Goal: Task Accomplishment & Management: Use online tool/utility

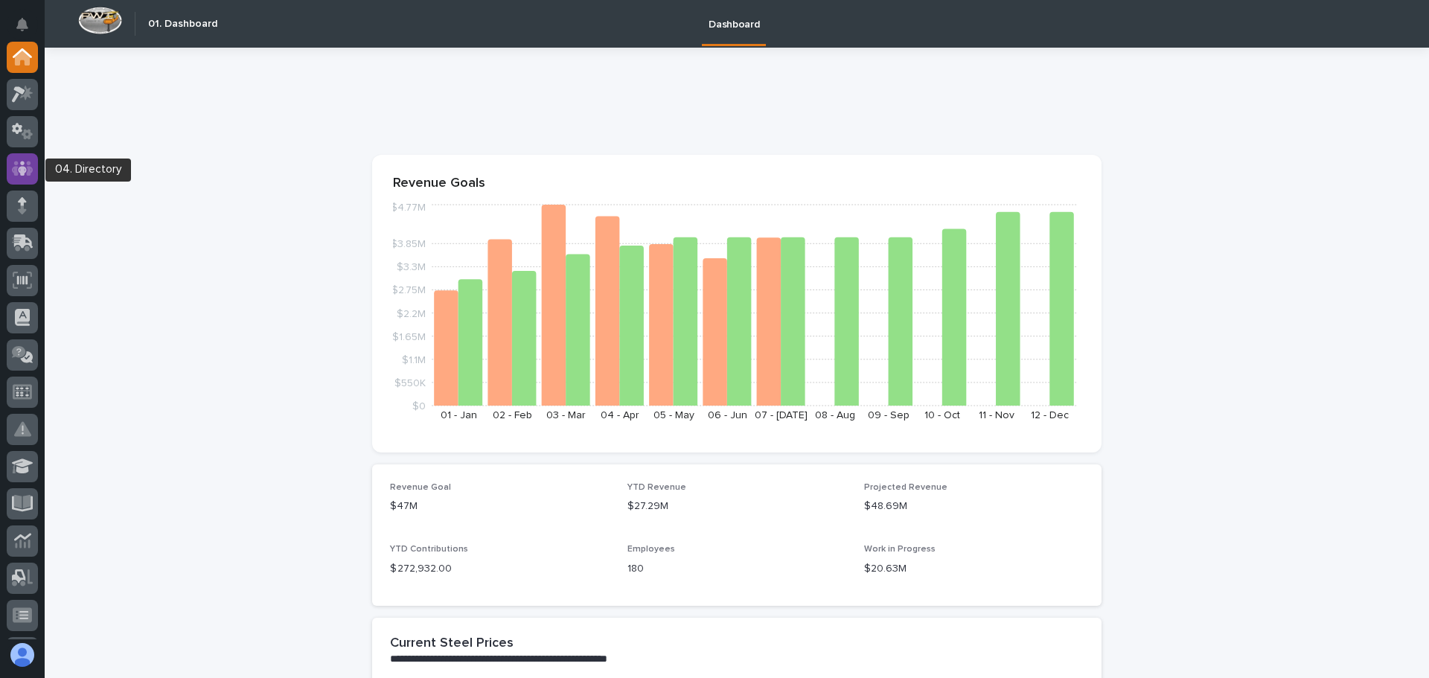
click at [27, 163] on icon at bounding box center [23, 168] width 22 height 15
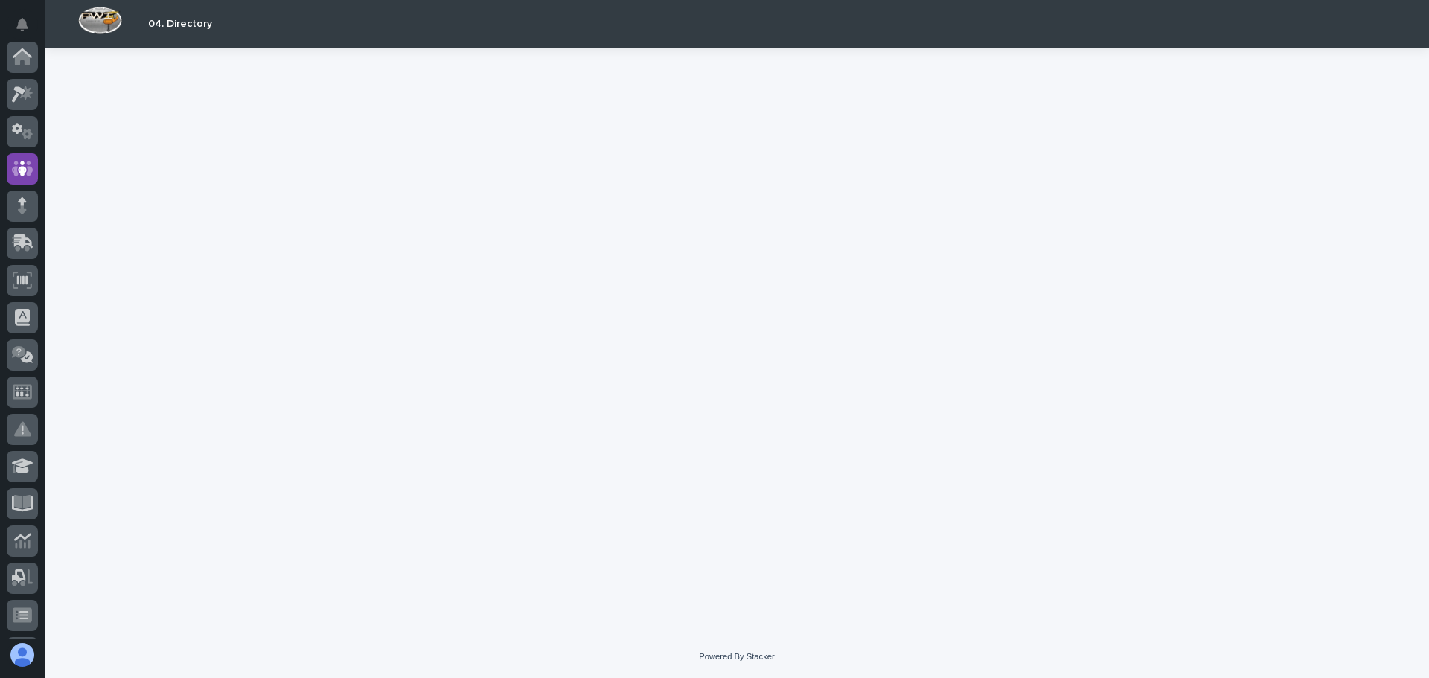
scroll to position [112, 0]
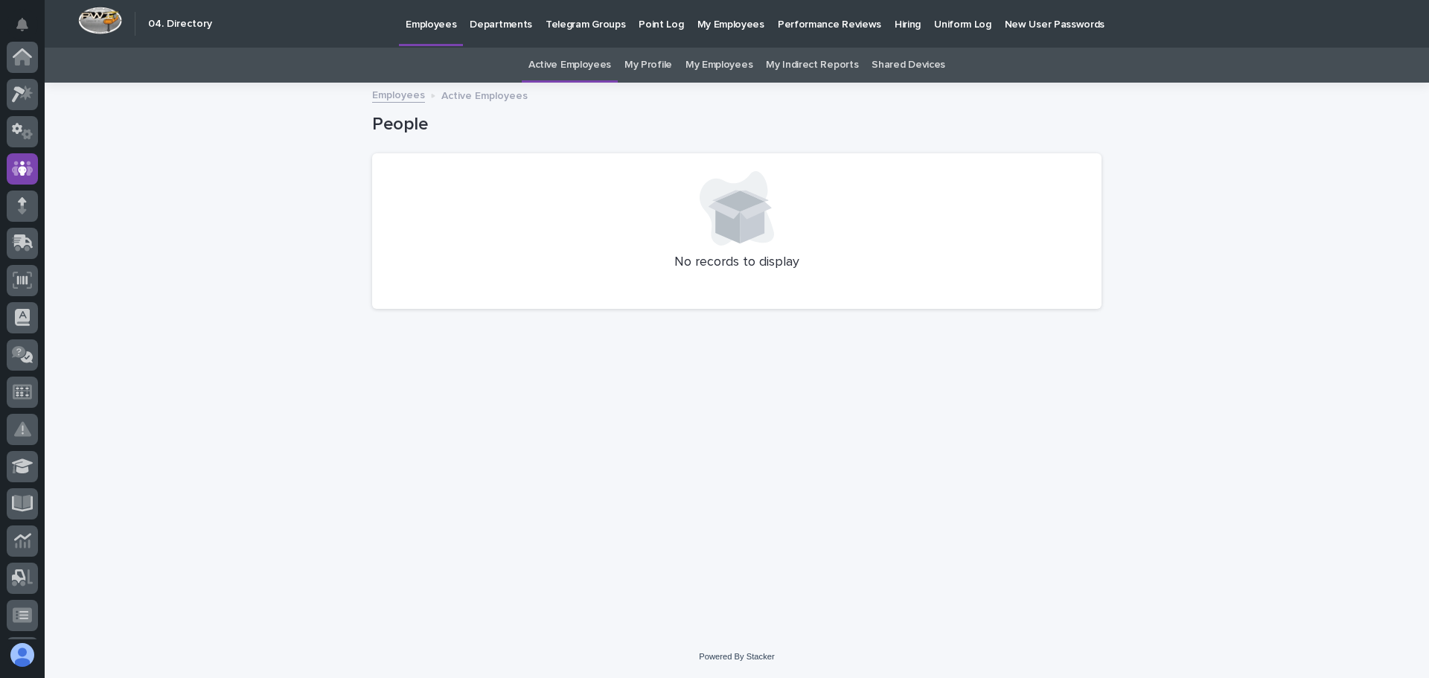
scroll to position [112, 0]
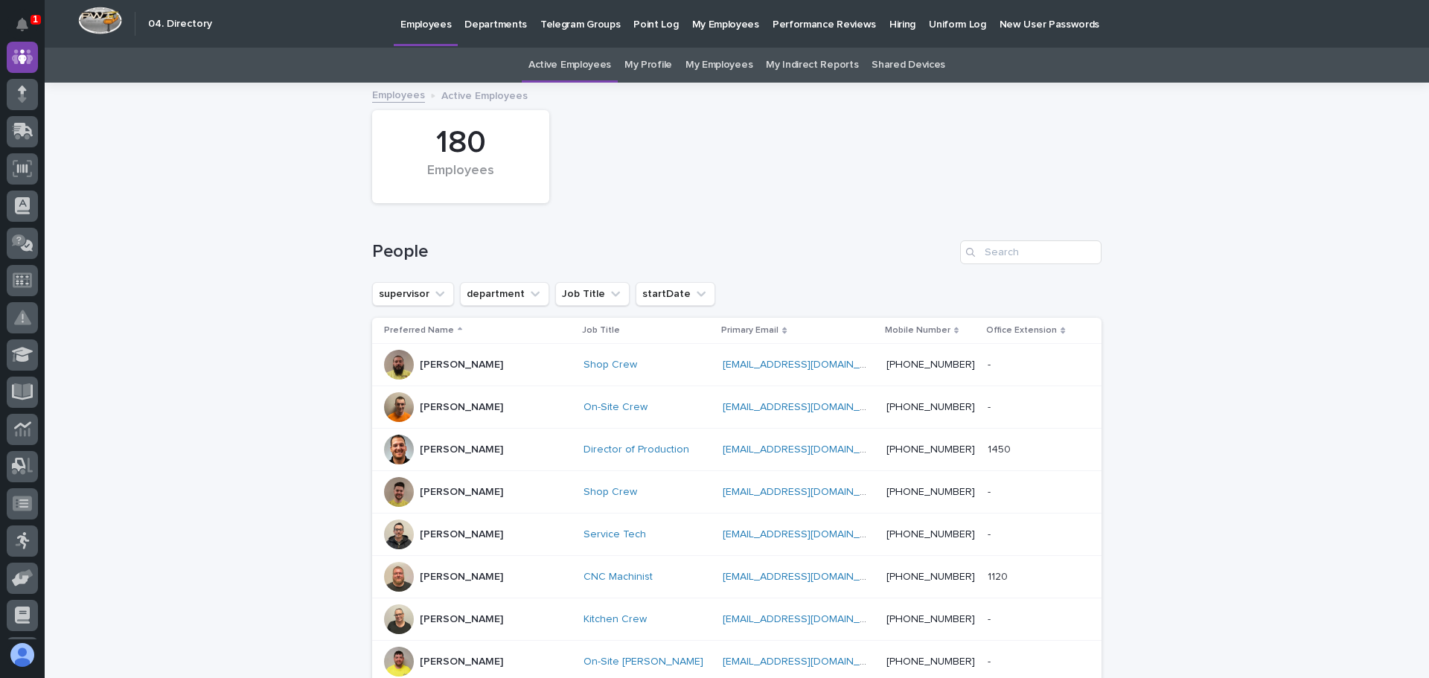
click at [972, 247] on div "Search" at bounding box center [972, 252] width 24 height 24
click at [984, 253] on input "Search" at bounding box center [1030, 252] width 141 height 24
type input "tj"
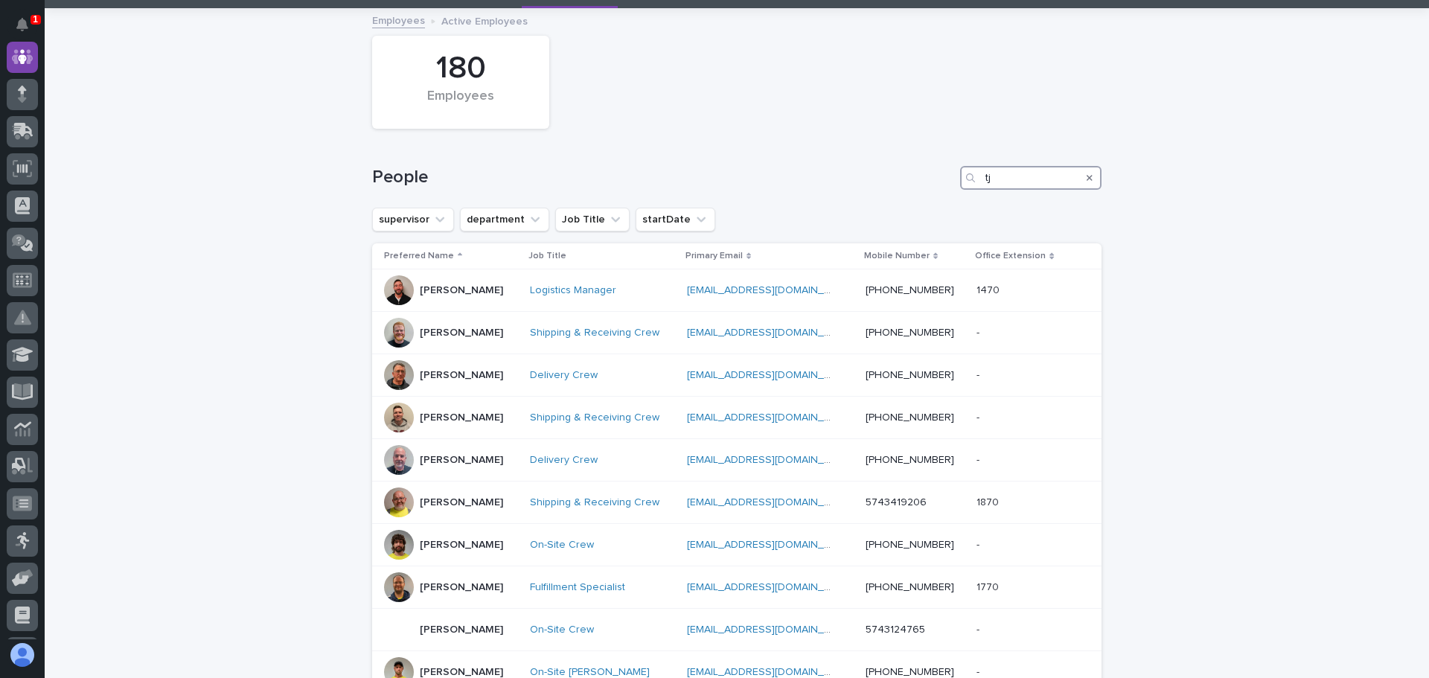
scroll to position [149, 0]
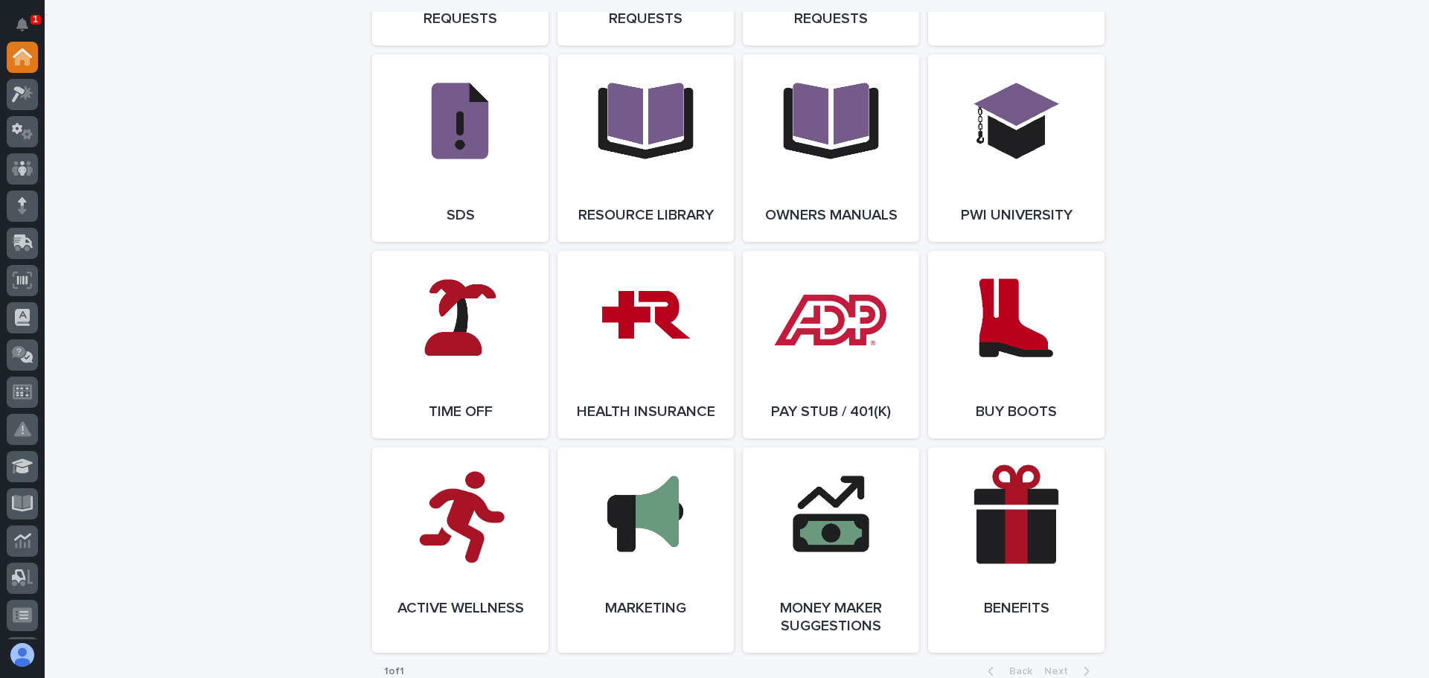
scroll to position [2531, 0]
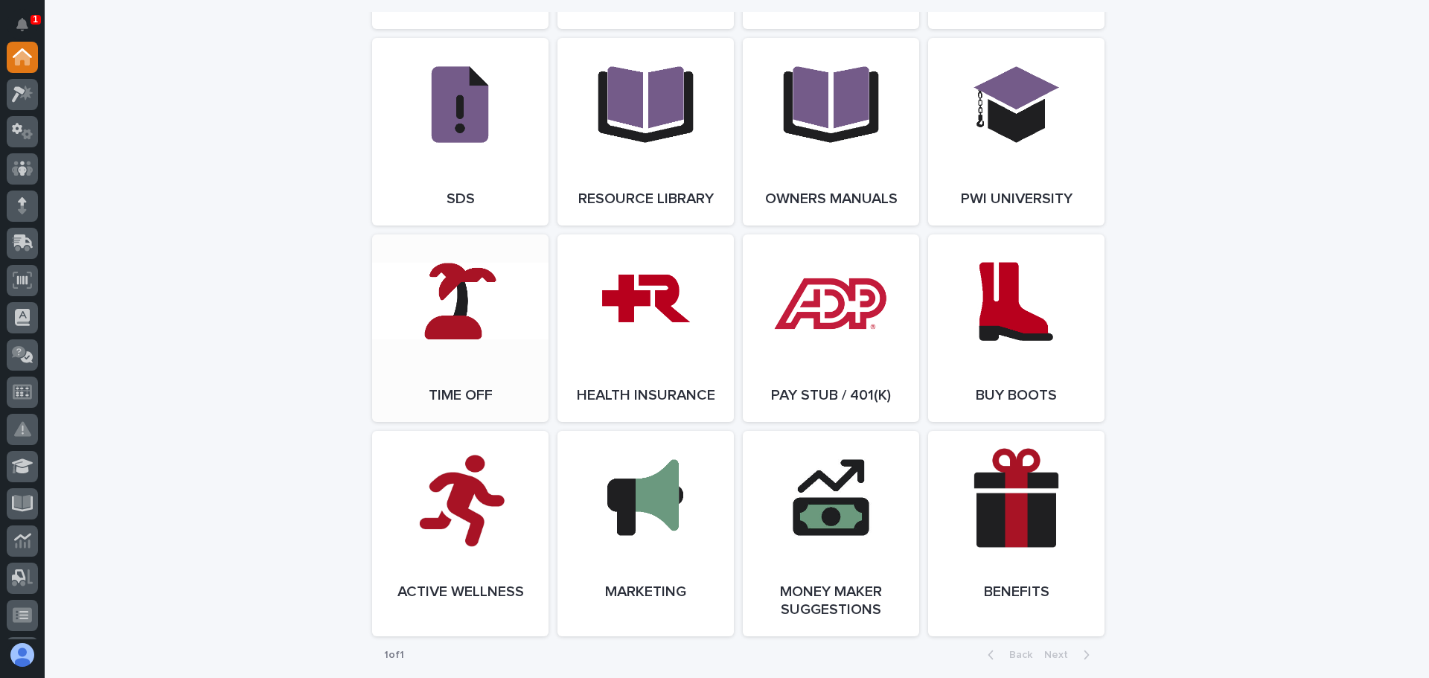
click at [454, 331] on link "Open Link" at bounding box center [460, 329] width 176 height 188
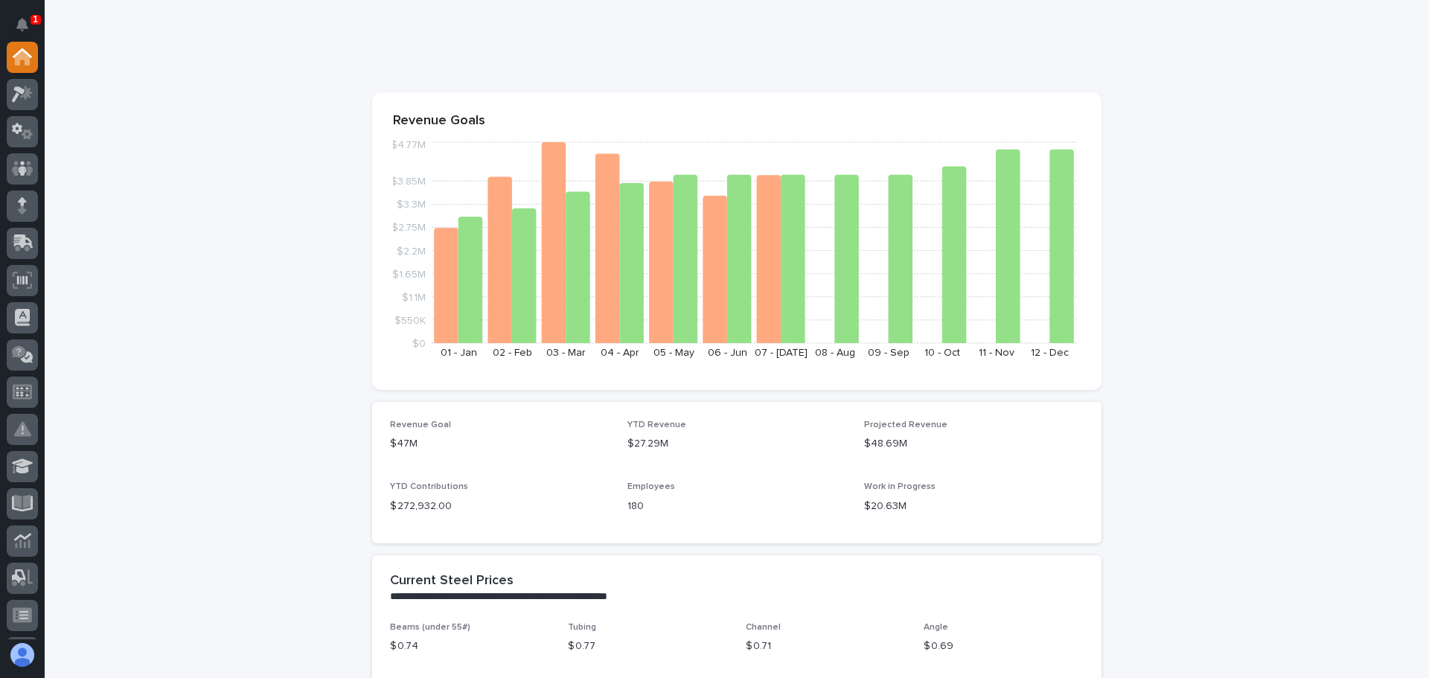
scroll to position [0, 0]
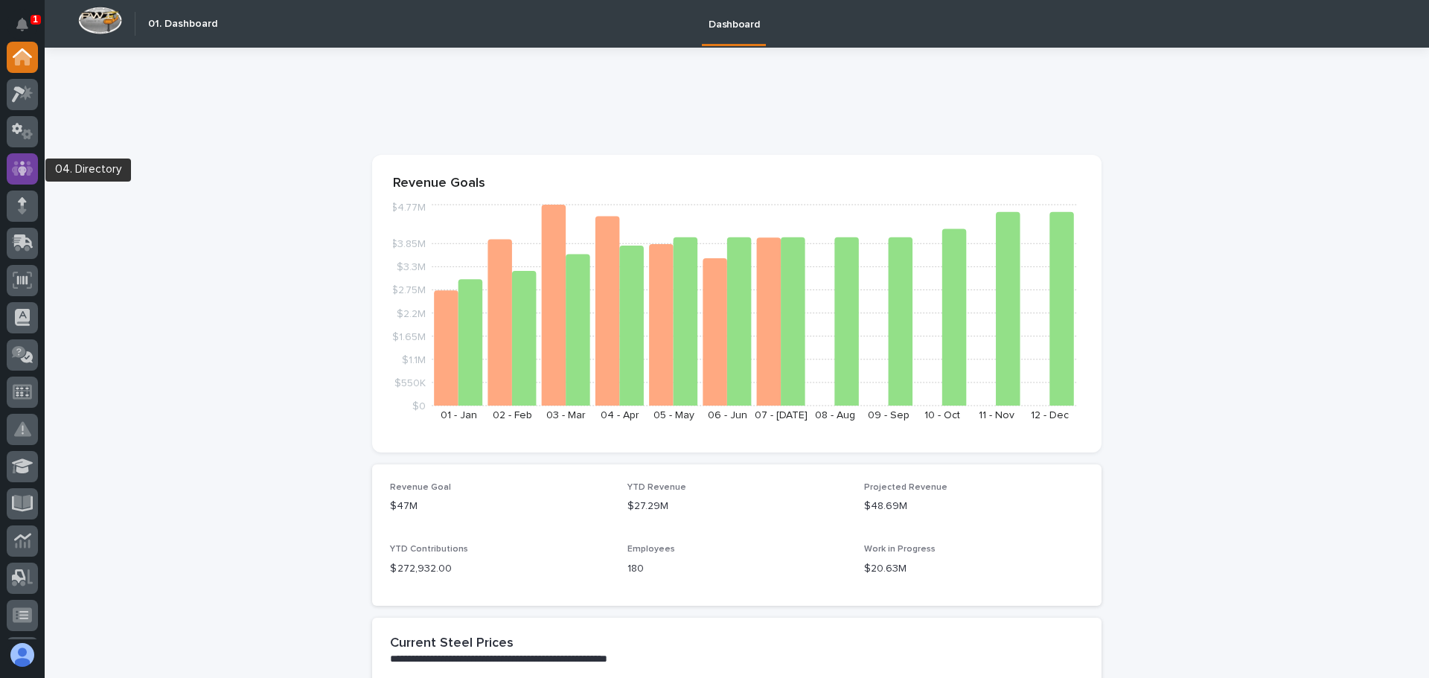
click at [16, 165] on icon at bounding box center [23, 168] width 22 height 15
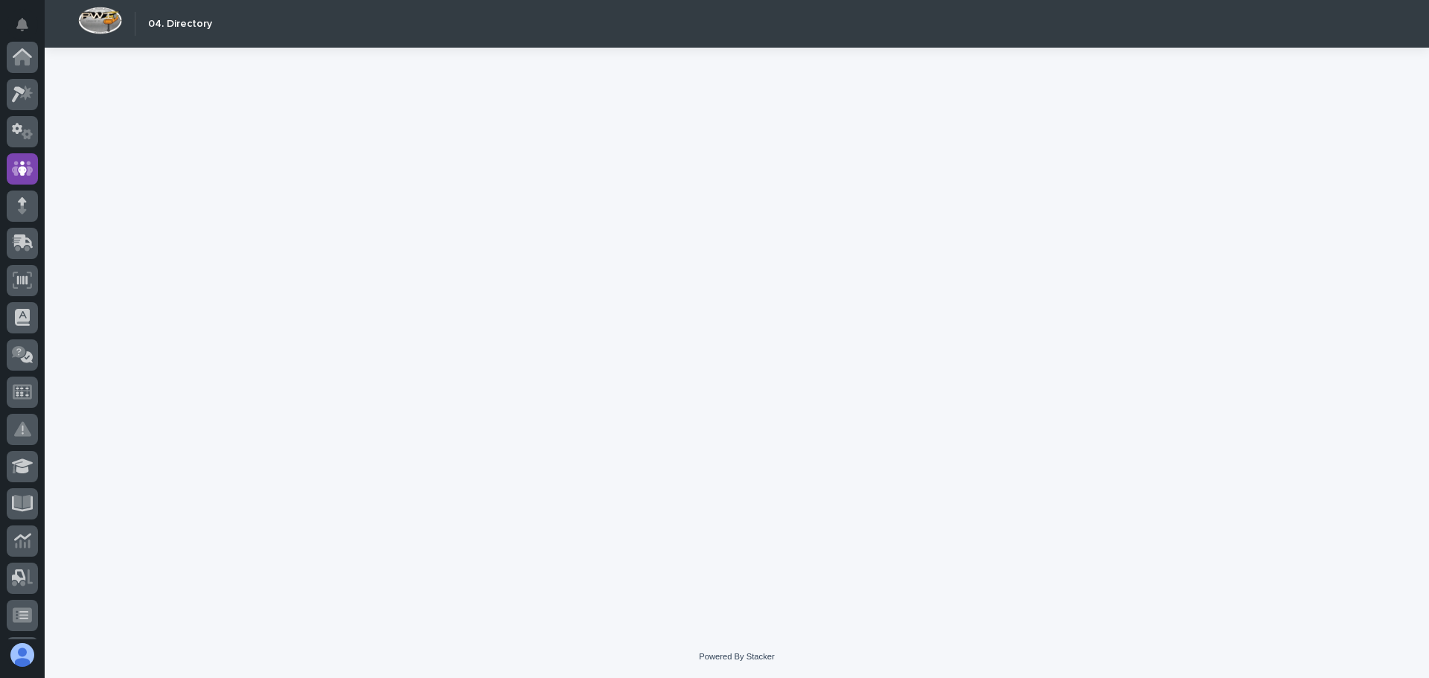
scroll to position [112, 0]
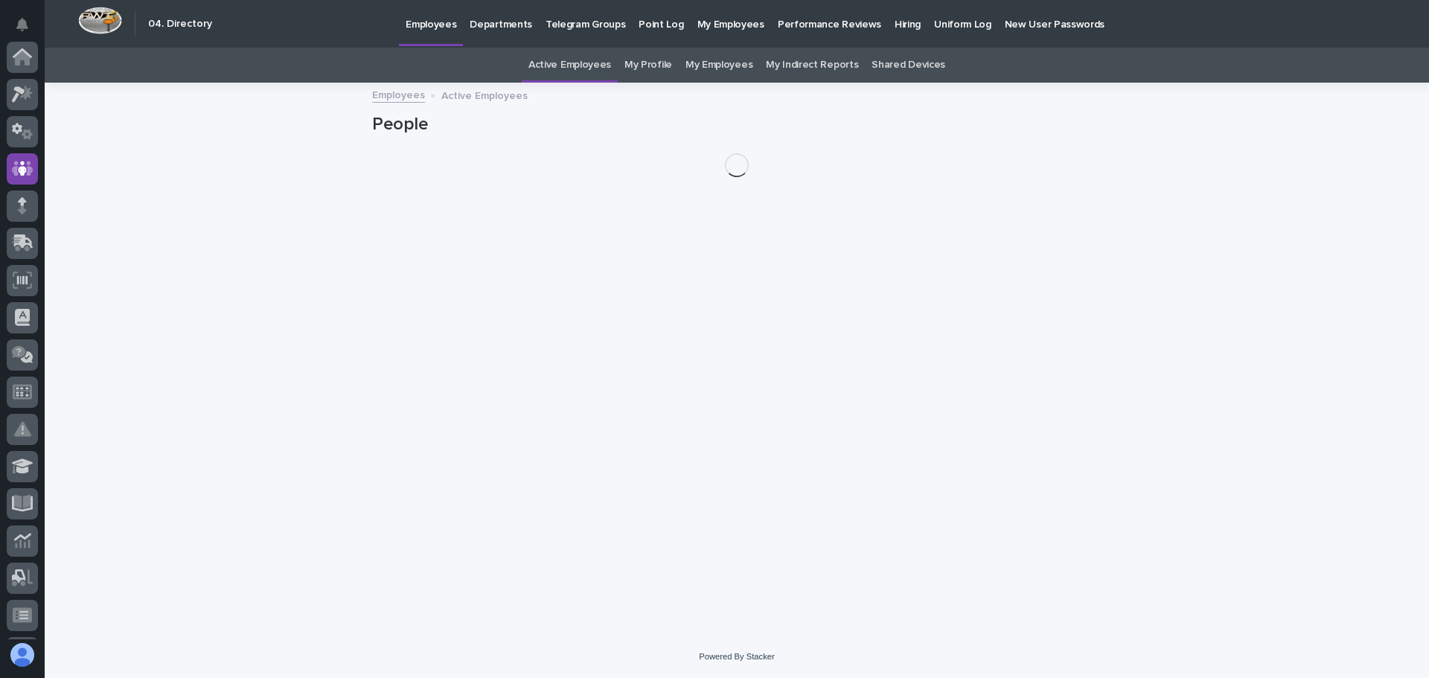
scroll to position [112, 0]
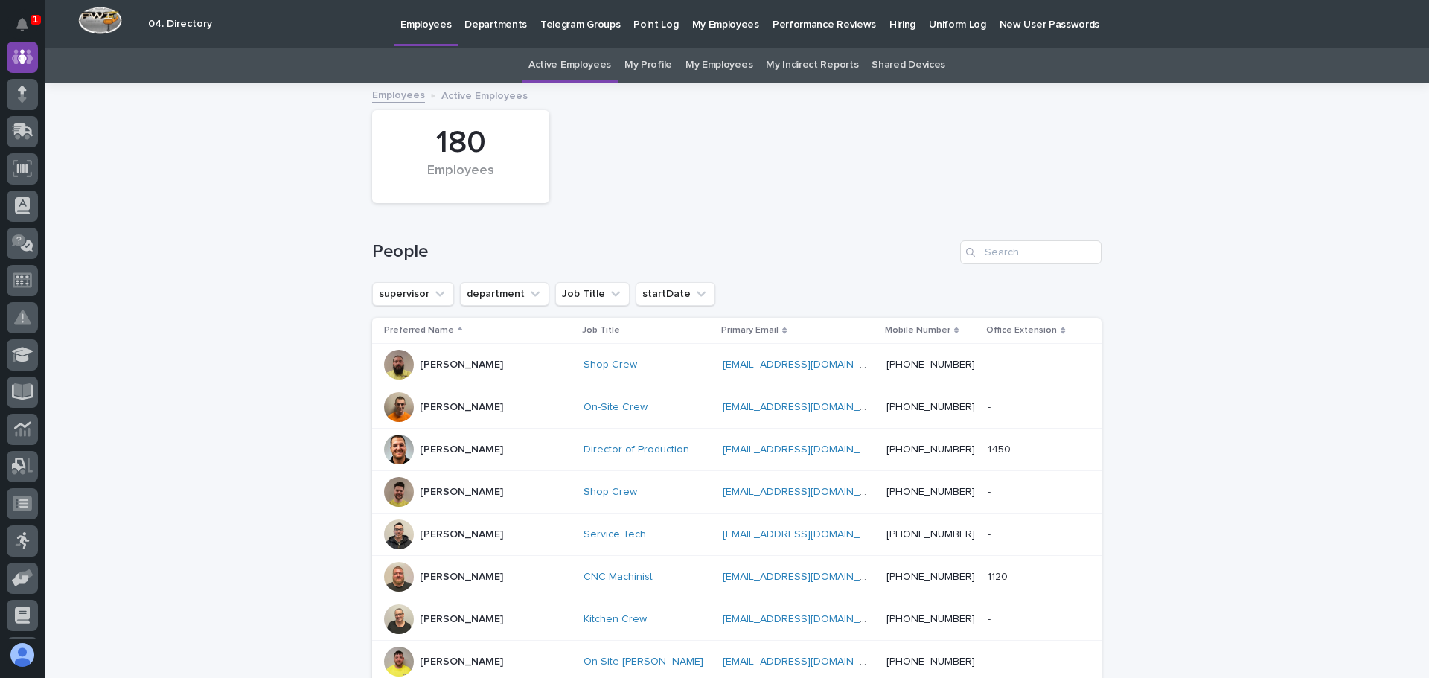
click at [890, 23] on p "Hiring" at bounding box center [903, 15] width 26 height 31
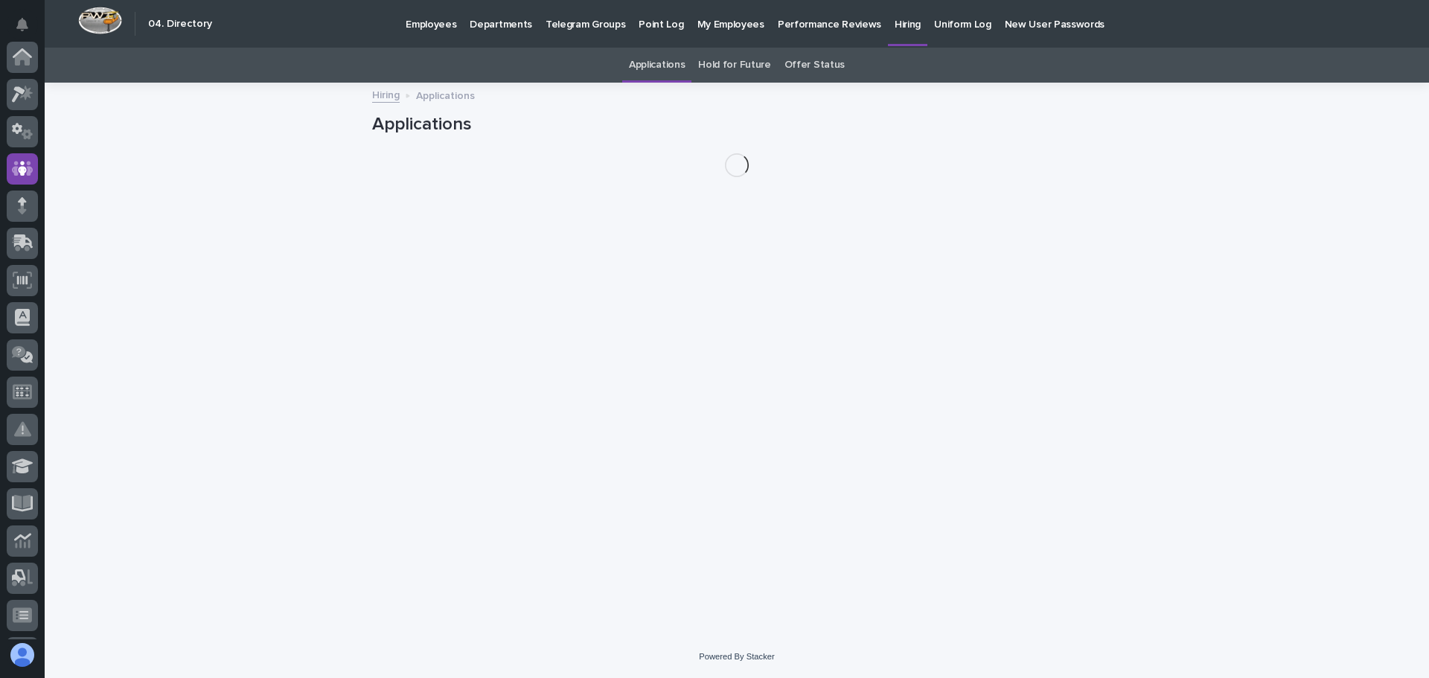
scroll to position [112, 0]
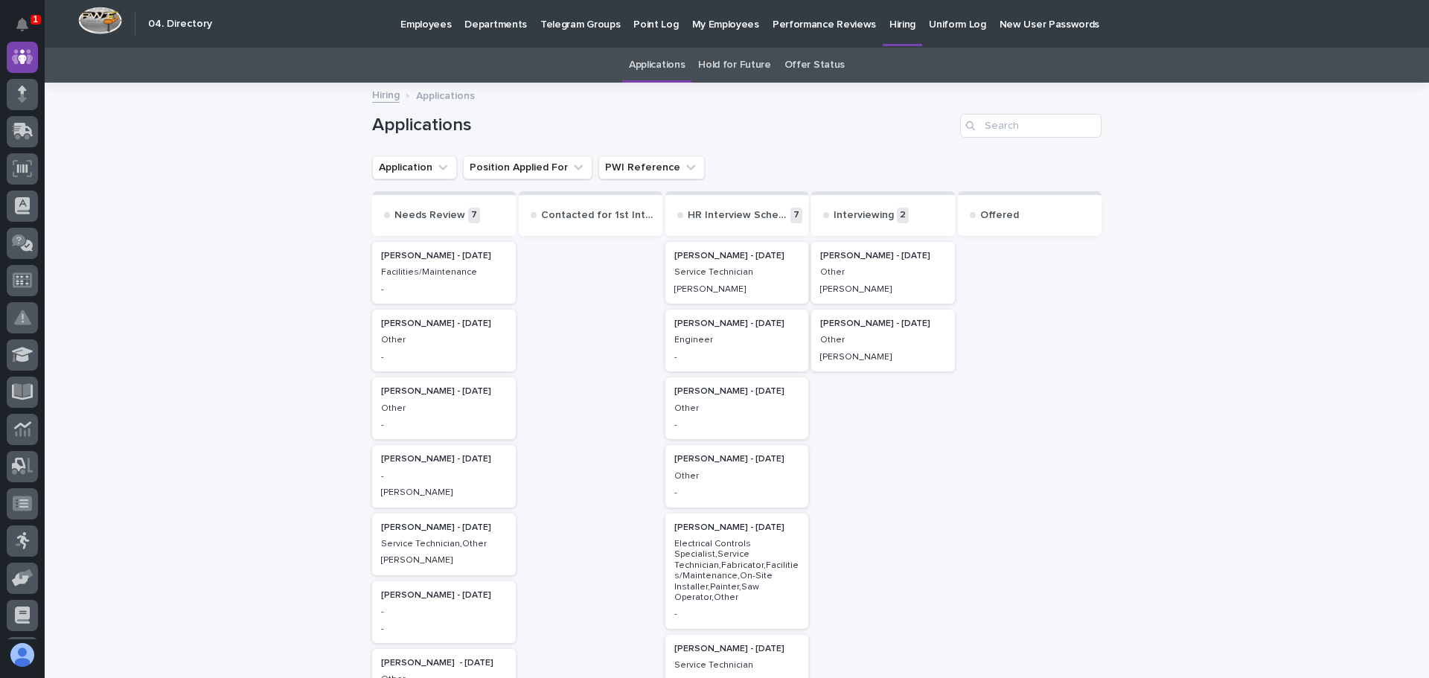
click at [715, 264] on div "Service Technician" at bounding box center [738, 270] width 126 height 13
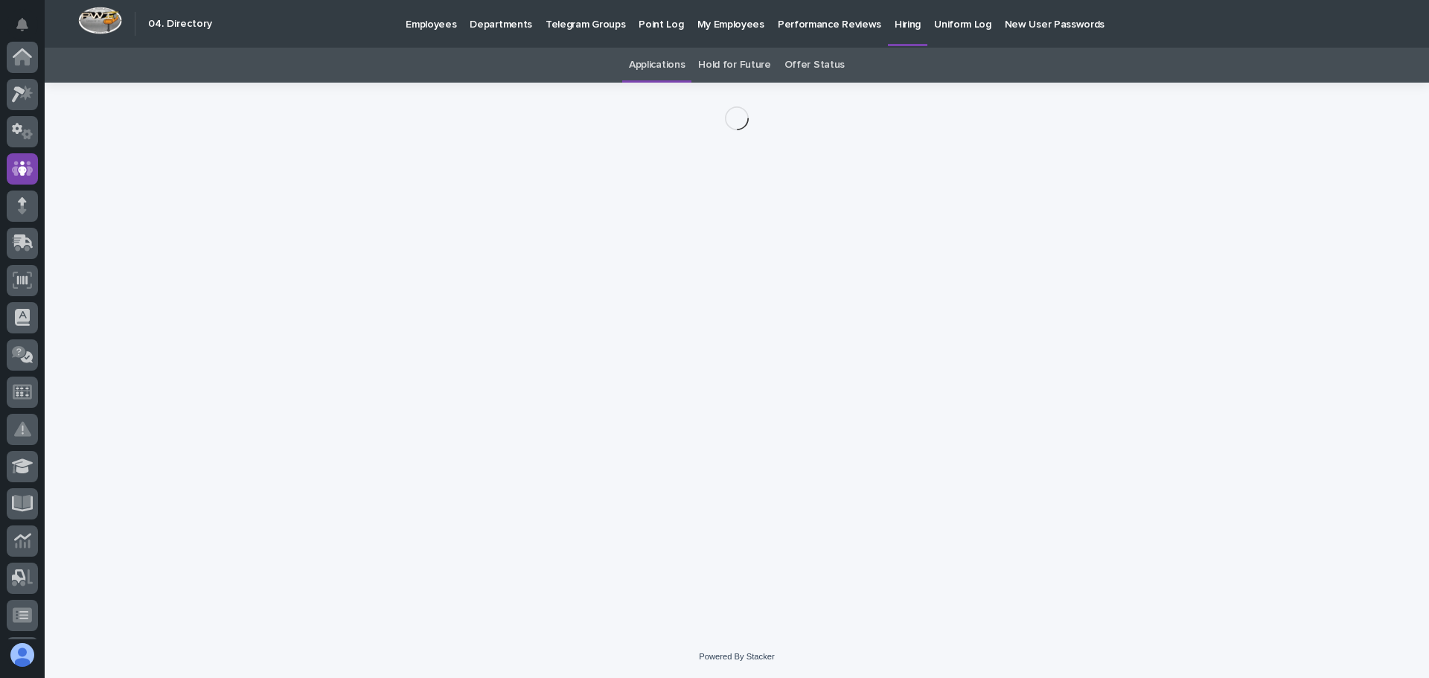
scroll to position [112, 0]
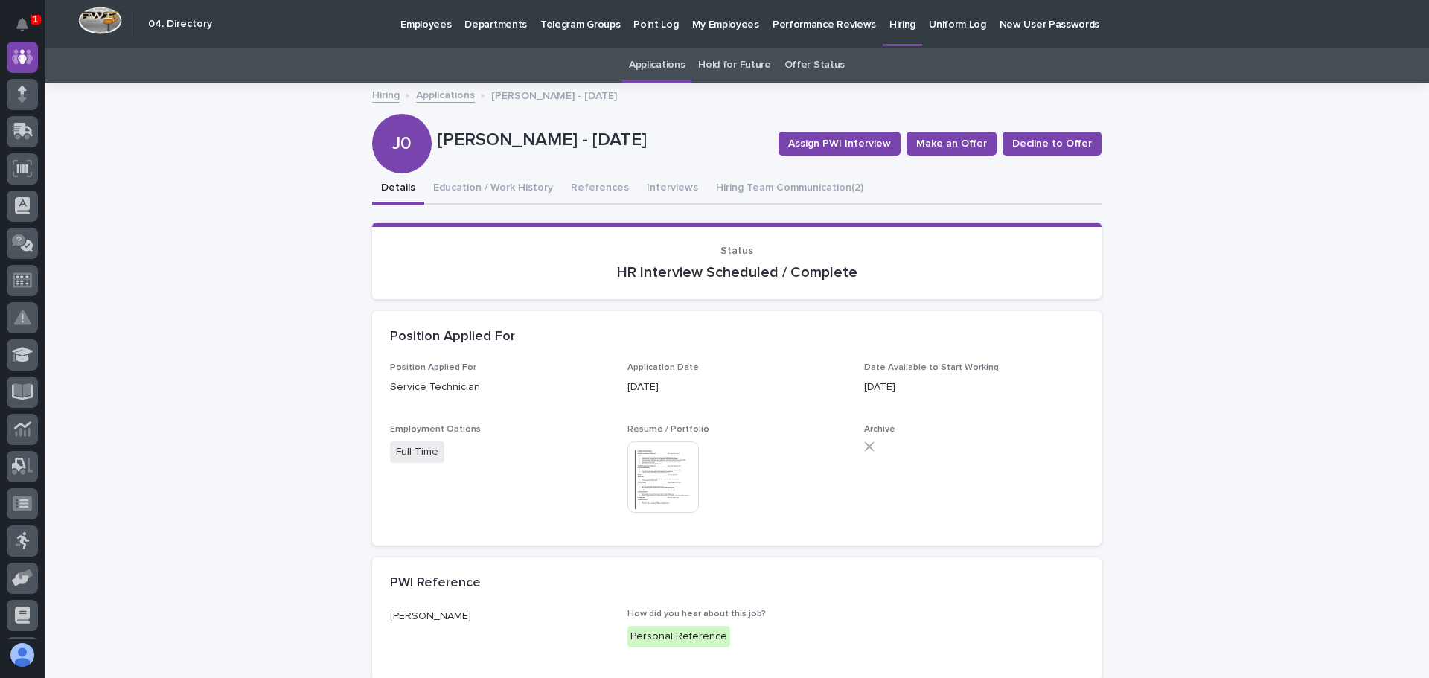
click at [666, 467] on img at bounding box center [663, 477] width 71 height 71
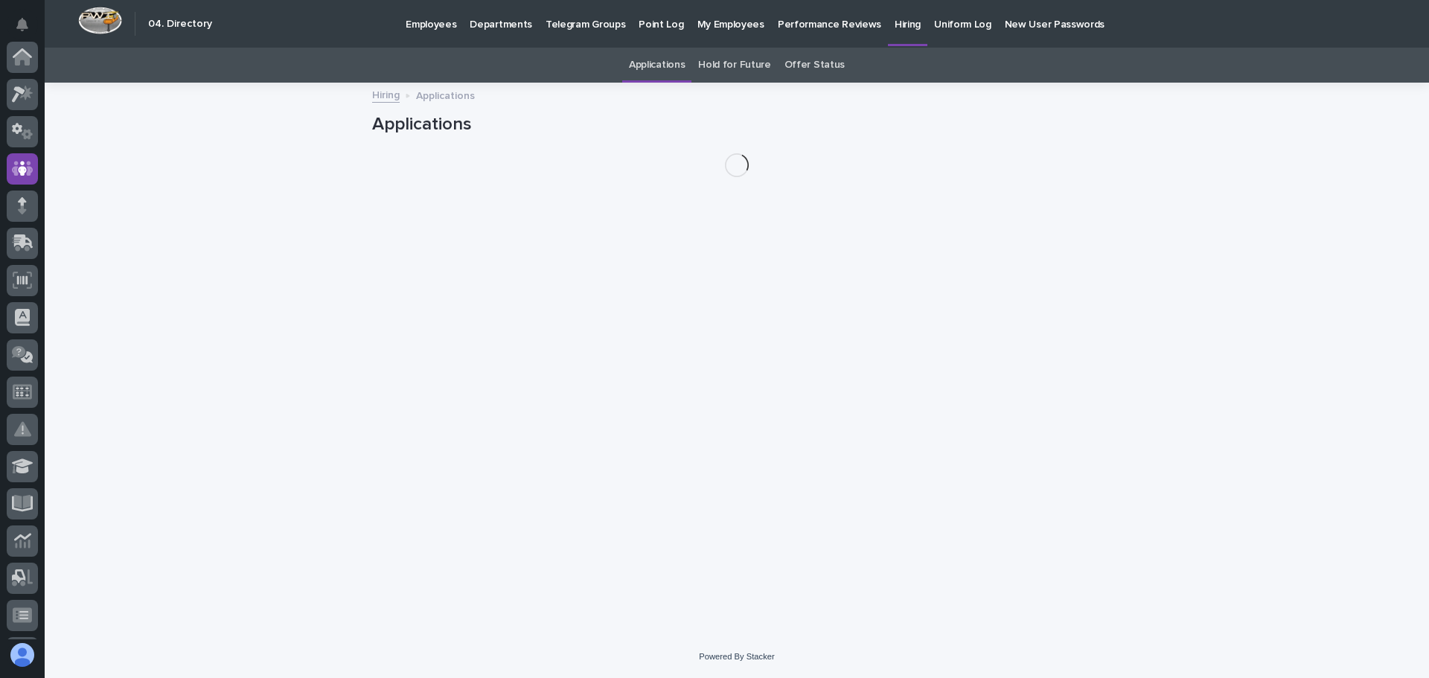
scroll to position [112, 0]
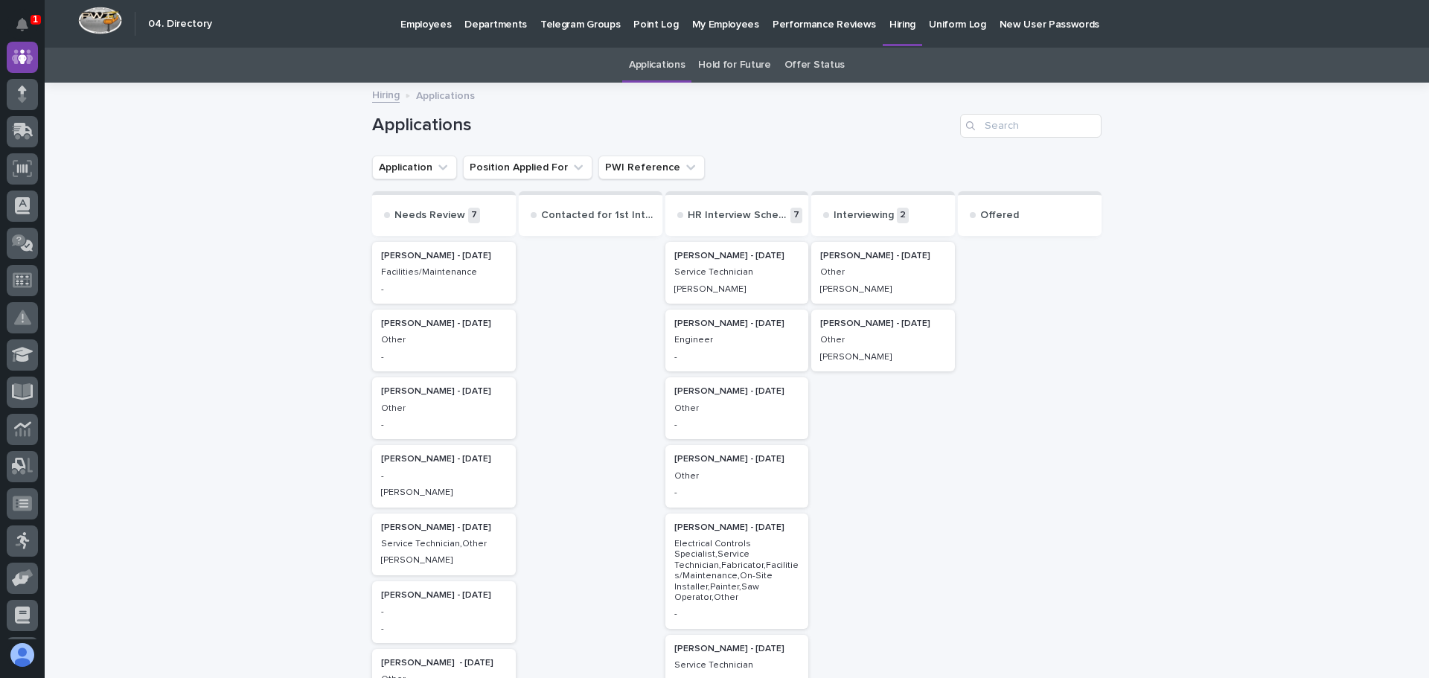
click at [728, 270] on p "Service Technician" at bounding box center [738, 272] width 126 height 10
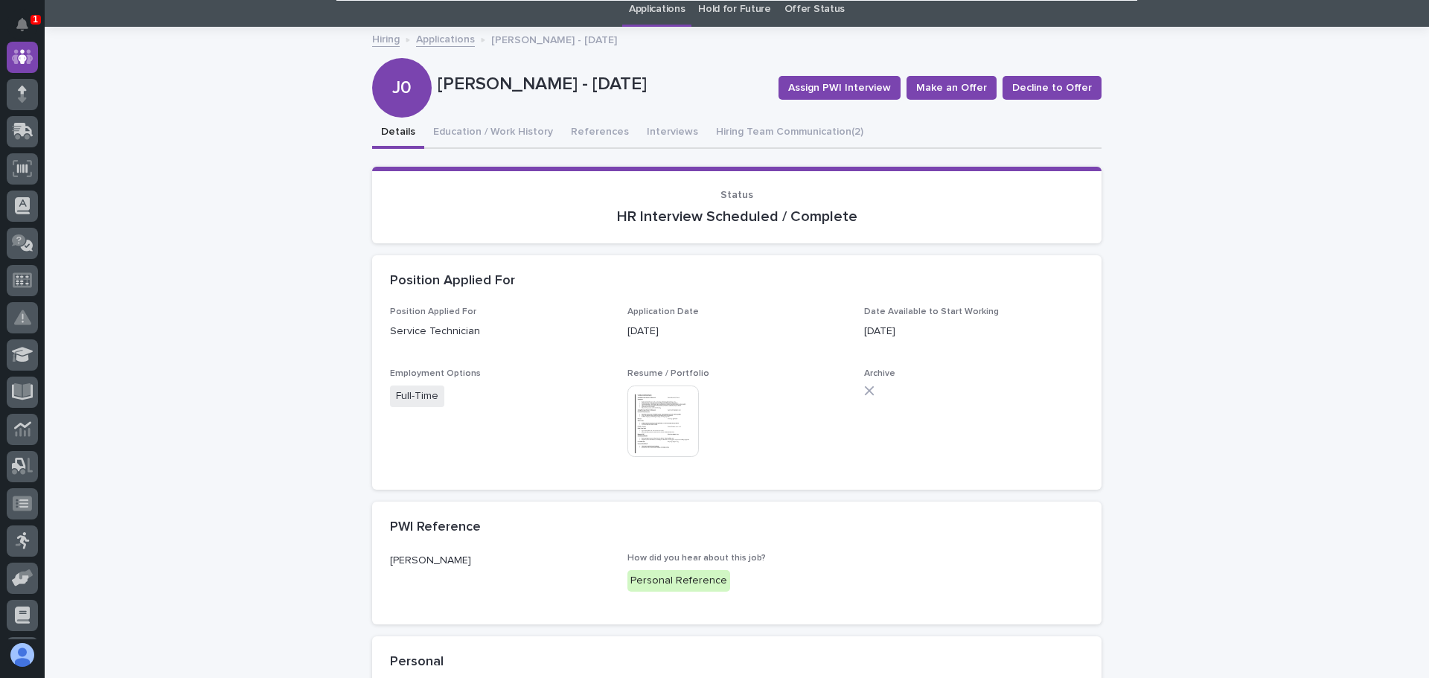
scroll to position [1, 0]
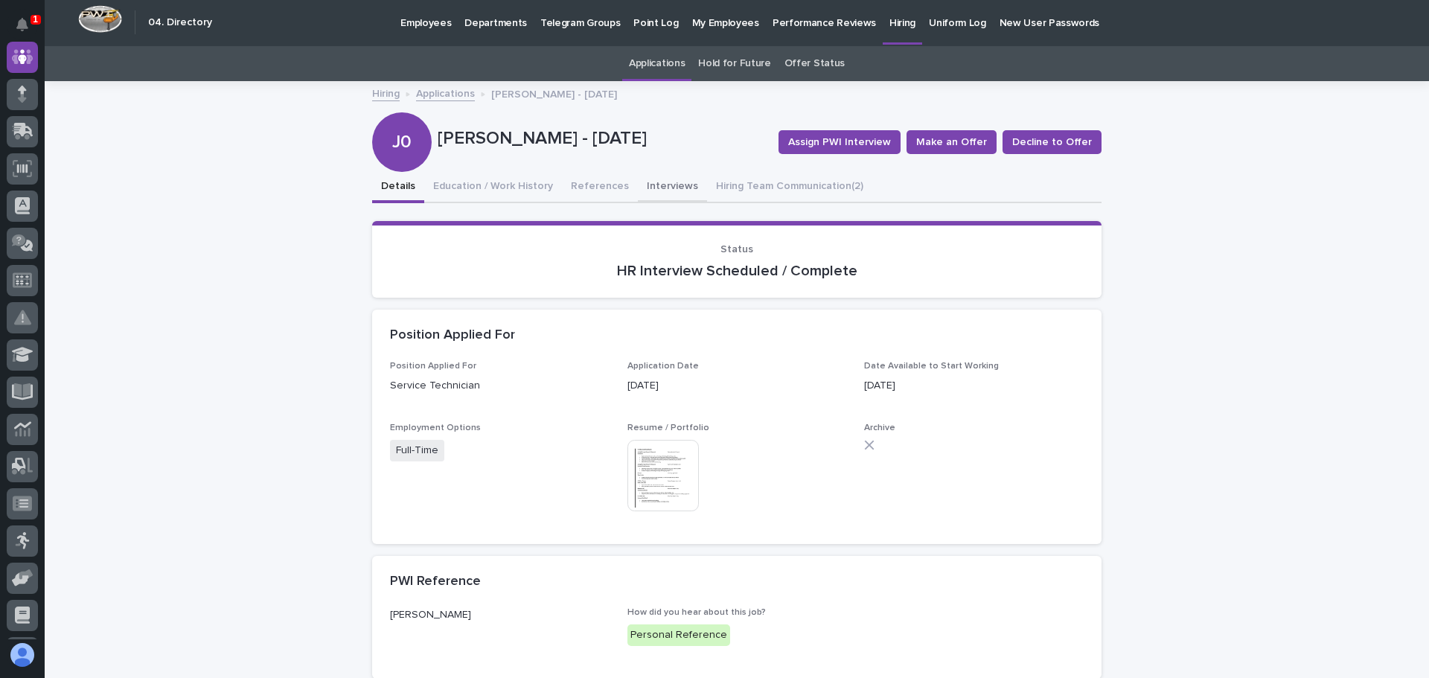
click at [653, 179] on button "Interviews" at bounding box center [672, 187] width 69 height 31
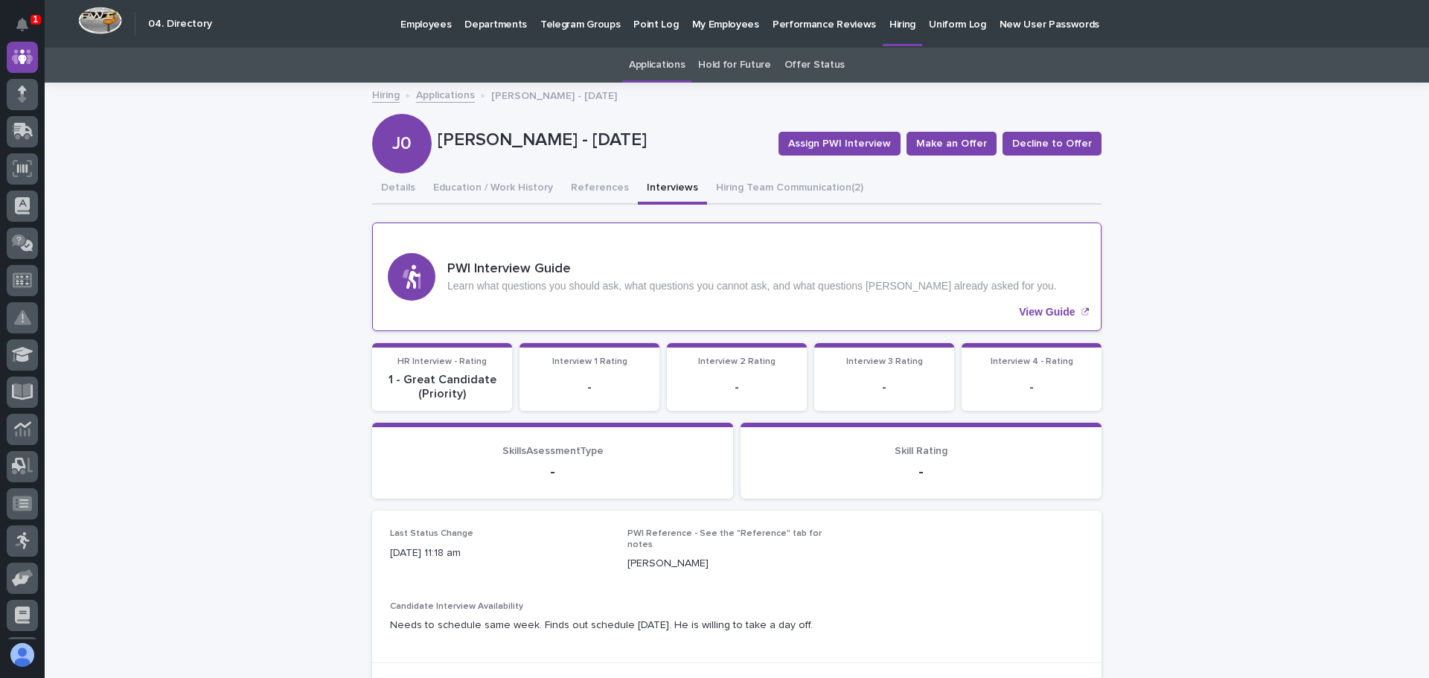
click at [1047, 308] on p "View Guide" at bounding box center [1047, 312] width 56 height 13
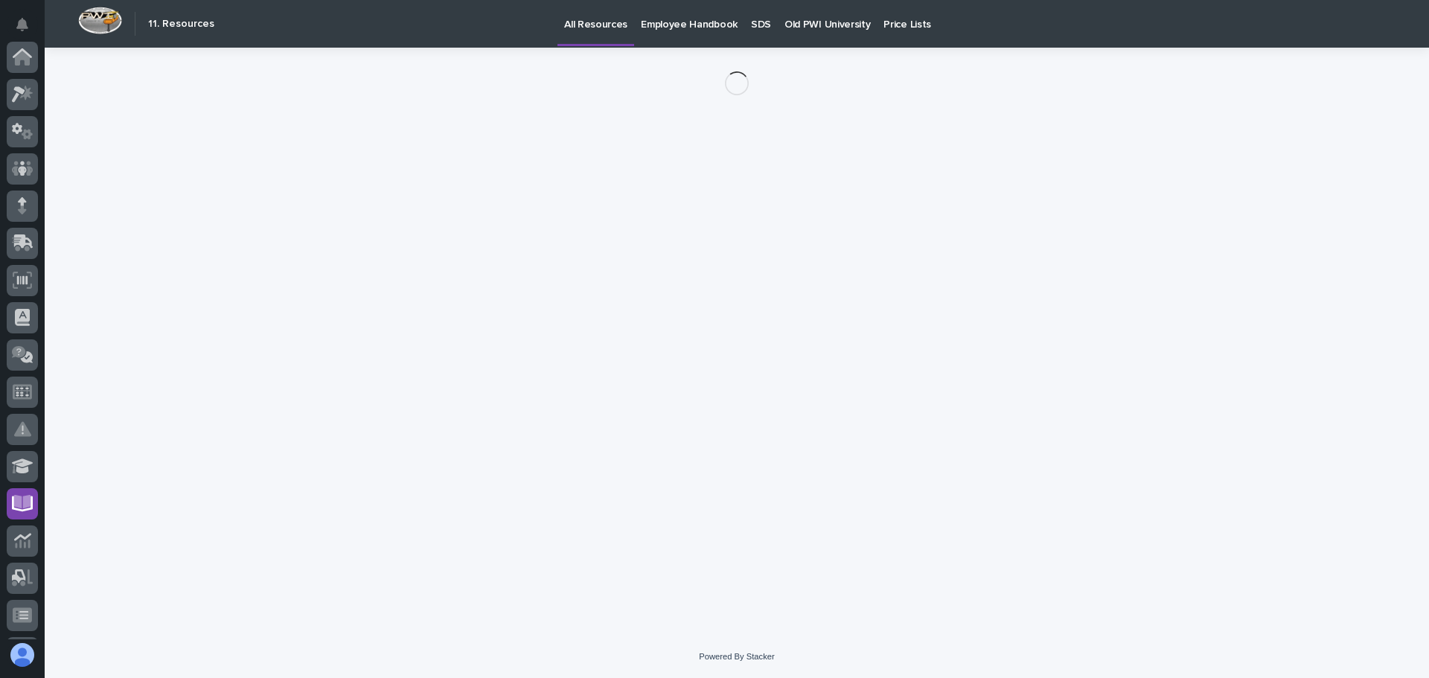
scroll to position [221, 0]
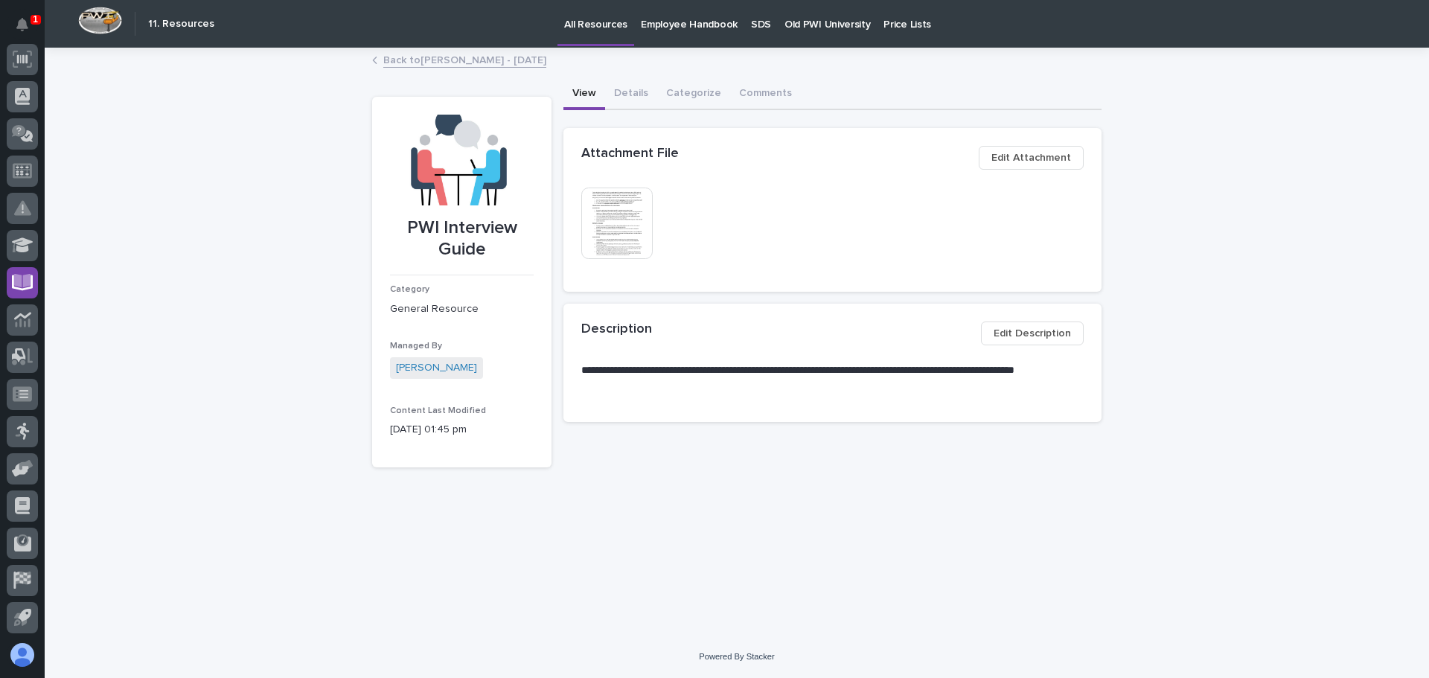
click at [622, 222] on img at bounding box center [616, 223] width 71 height 71
